Goal: Transaction & Acquisition: Book appointment/travel/reservation

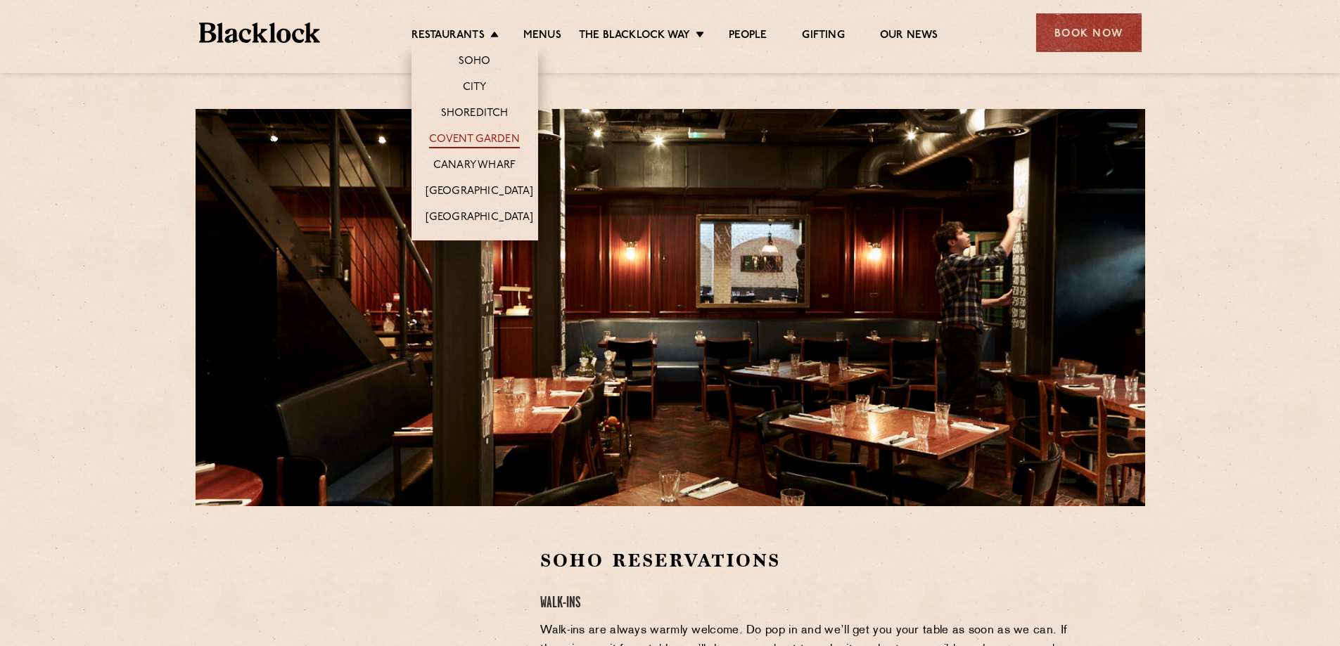
click at [476, 139] on link "Covent Garden" at bounding box center [474, 140] width 91 height 15
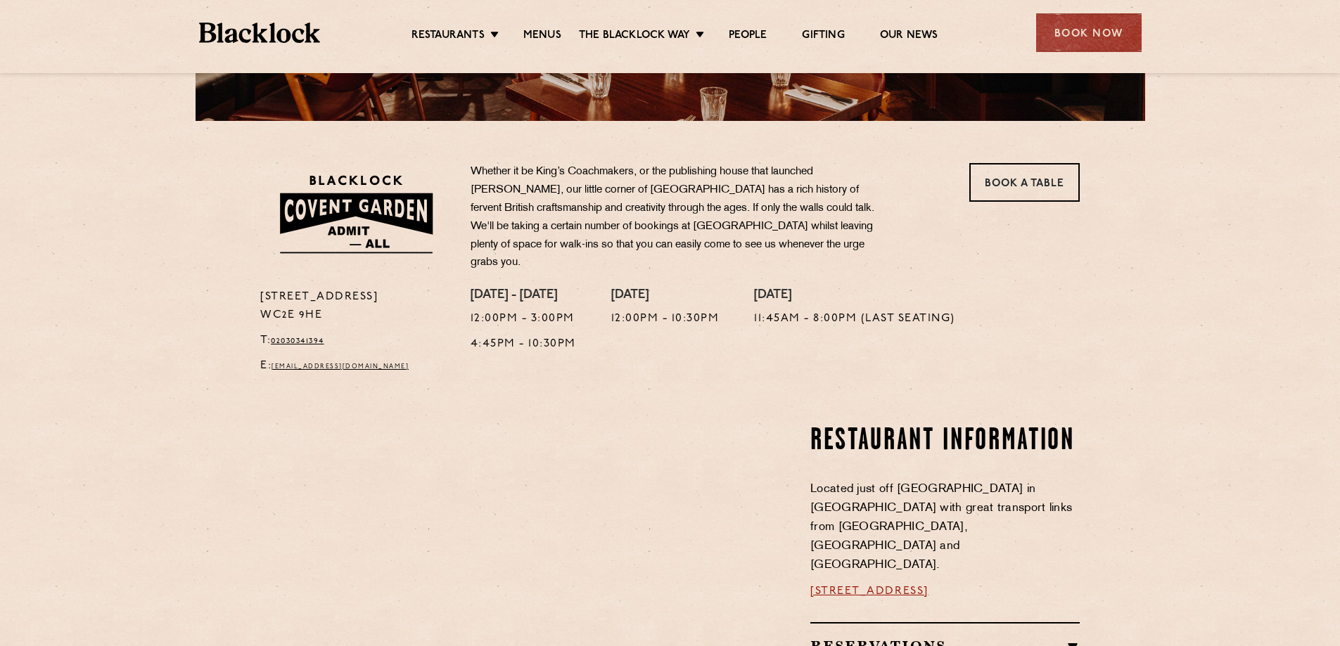
scroll to position [422, 0]
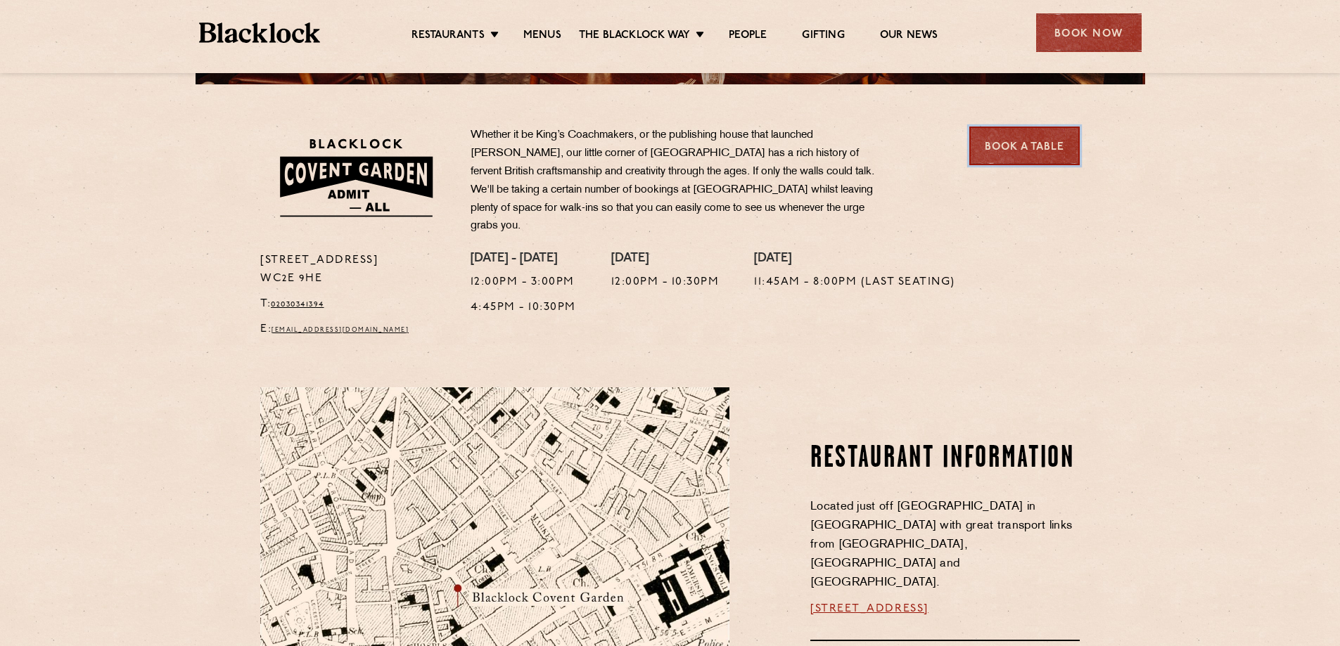
click at [1017, 148] on link "Book a Table" at bounding box center [1024, 146] width 110 height 39
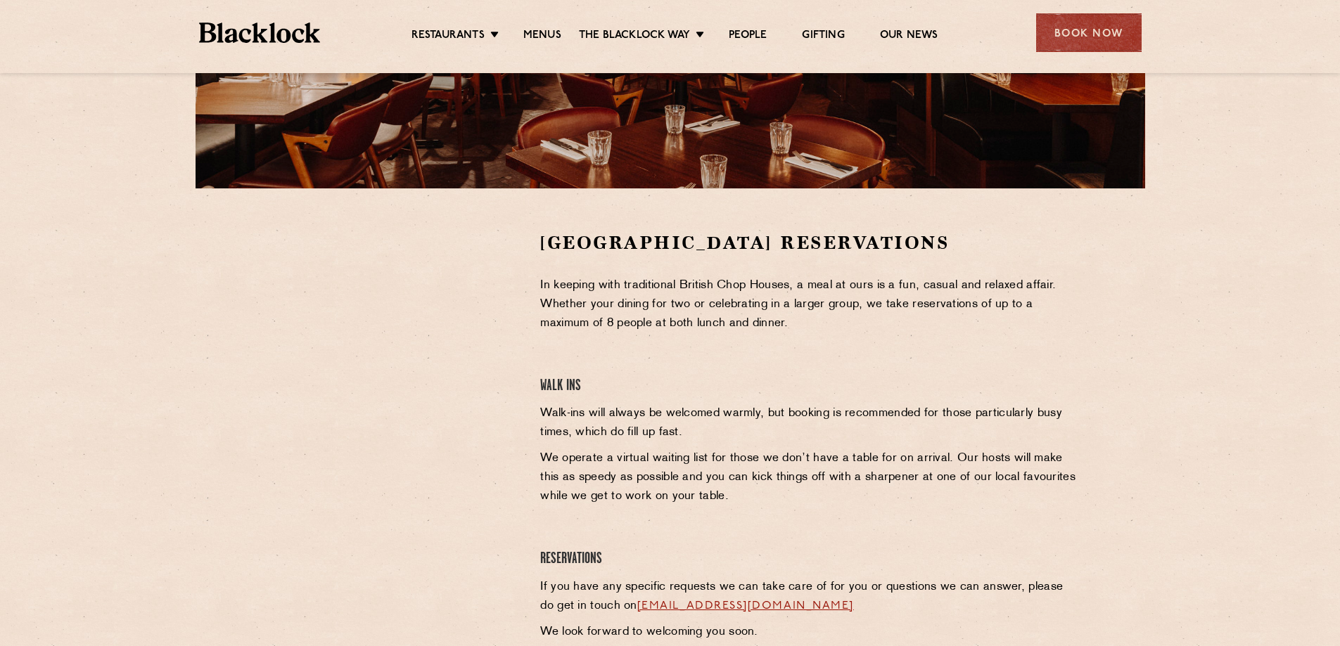
scroll to position [281, 0]
